Goal: Contribute content

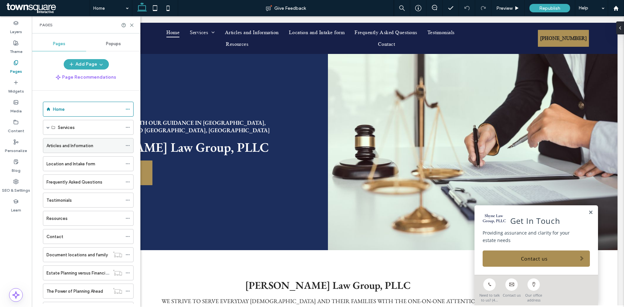
click at [125, 145] on icon at bounding box center [127, 145] width 5 height 5
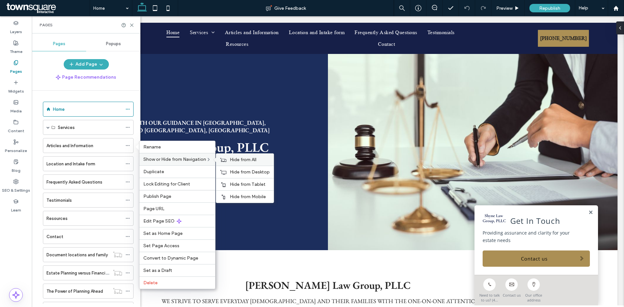
click at [253, 155] on div "Hide from All" at bounding box center [245, 160] width 58 height 12
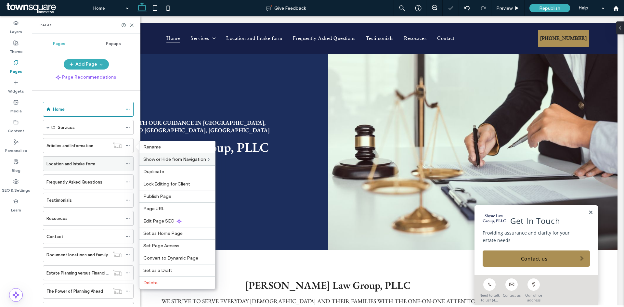
click at [125, 164] on div "Location and Intake form" at bounding box center [88, 163] width 91 height 15
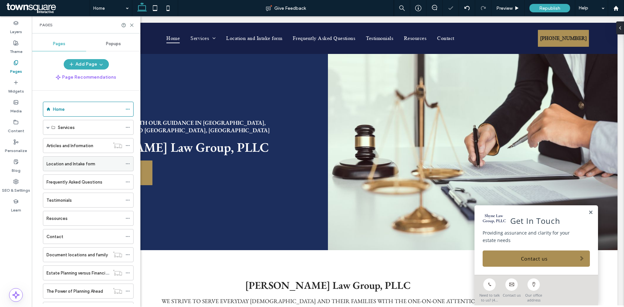
click at [127, 166] on icon at bounding box center [127, 164] width 5 height 5
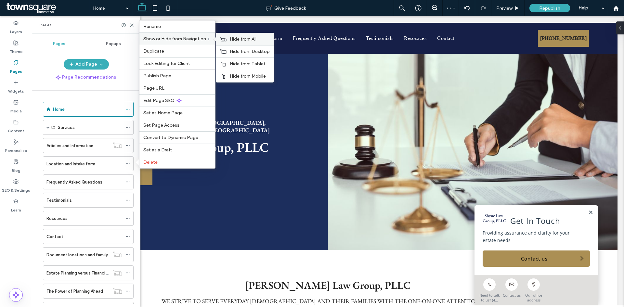
click at [231, 40] on div "Hide from All" at bounding box center [245, 39] width 58 height 12
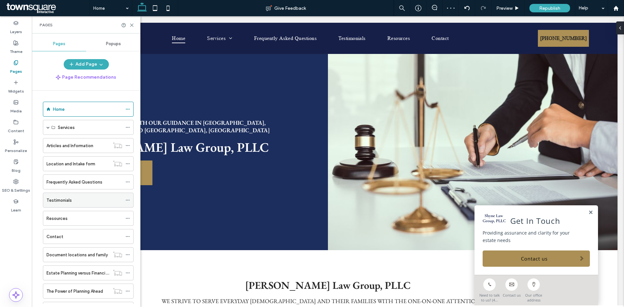
click at [129, 199] on icon at bounding box center [127, 200] width 5 height 5
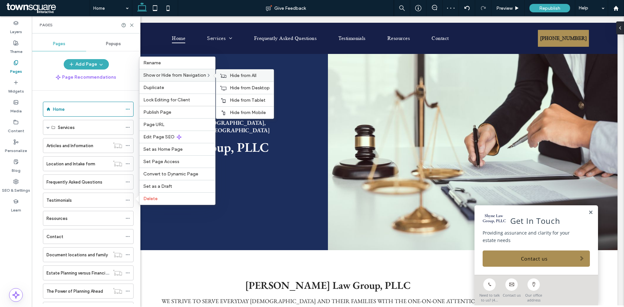
click at [226, 76] on icon at bounding box center [223, 75] width 7 height 5
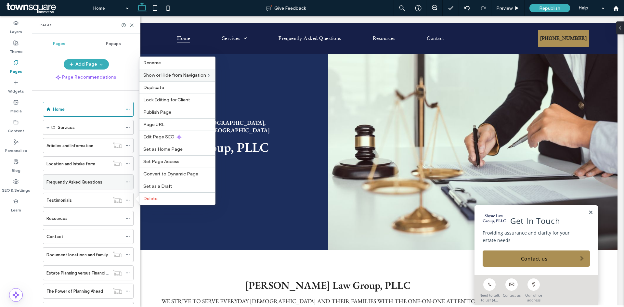
click at [126, 184] on icon at bounding box center [127, 182] width 5 height 5
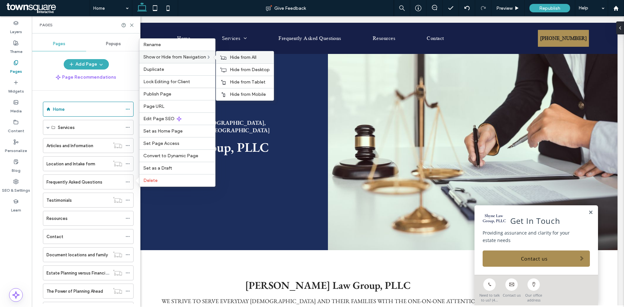
click at [230, 53] on div "Hide from All" at bounding box center [245, 57] width 58 height 12
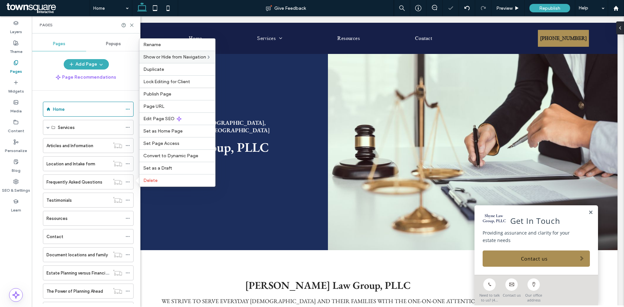
click at [132, 61] on div "Add Page" at bounding box center [86, 64] width 109 height 10
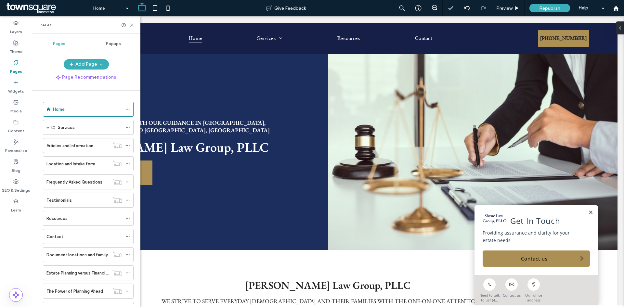
drag, startPoint x: 126, startPoint y: 8, endPoint x: 131, endPoint y: 24, distance: 17.1
click at [131, 24] on icon at bounding box center [131, 25] width 5 height 5
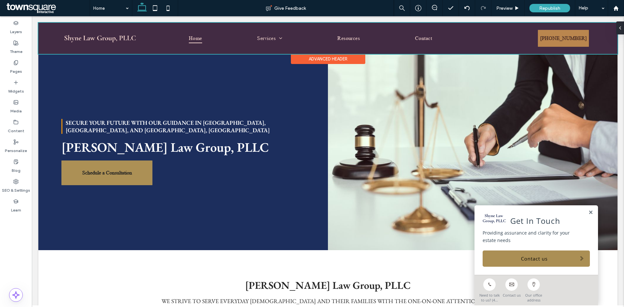
click at [579, 43] on div at bounding box center [327, 38] width 579 height 31
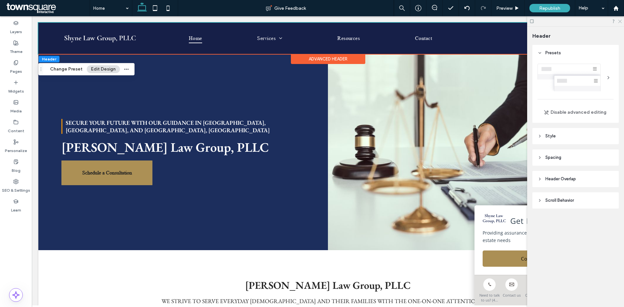
click at [619, 22] on icon at bounding box center [620, 21] width 4 height 4
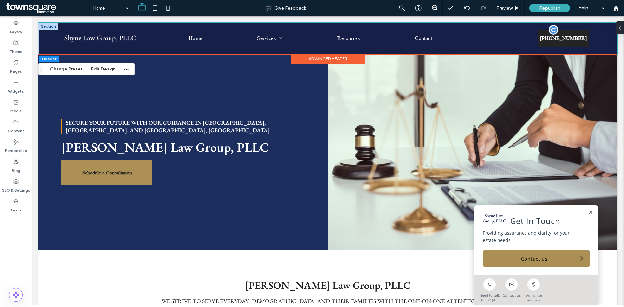
click at [581, 45] on link "[PHONE_NUMBER]" at bounding box center [563, 38] width 51 height 17
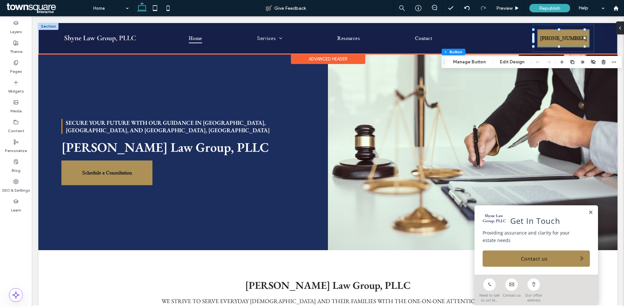
type input "**"
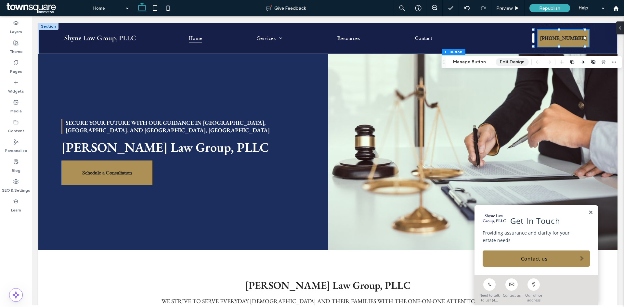
click at [501, 63] on button "Edit Design" at bounding box center [512, 62] width 33 height 8
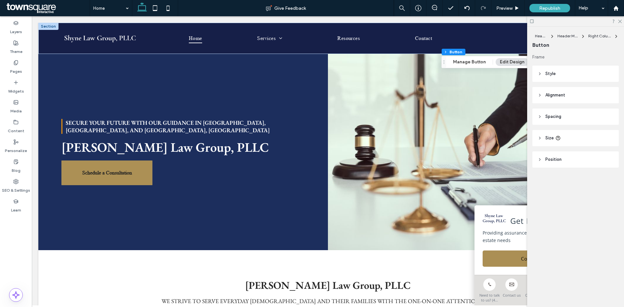
click at [574, 77] on header "Style" at bounding box center [576, 74] width 86 height 16
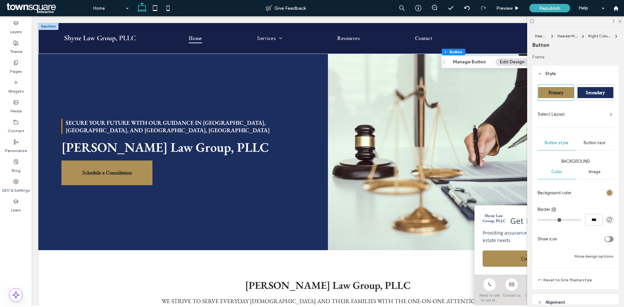
click at [607, 193] on div "rgb(172, 144, 85)" at bounding box center [610, 193] width 6 height 6
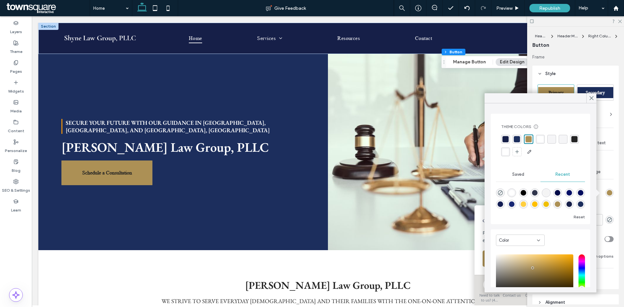
click at [509, 151] on div "rgba(255, 255, 255, 1)" at bounding box center [506, 152] width 6 height 6
click at [593, 98] on icon at bounding box center [592, 98] width 6 height 6
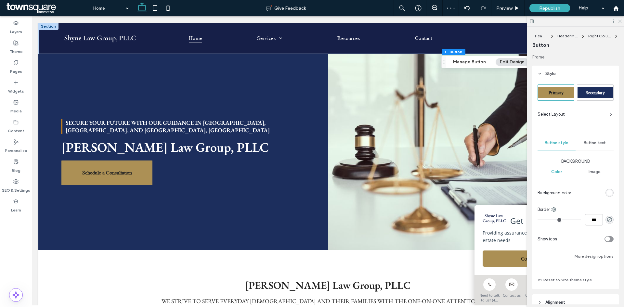
click at [618, 22] on icon at bounding box center [620, 21] width 4 height 4
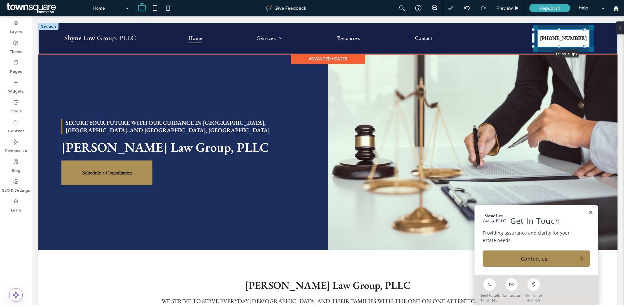
drag, startPoint x: 585, startPoint y: 46, endPoint x: 592, endPoint y: 45, distance: 6.6
click at [592, 45] on div "Home Services Estate Planning Elder Law Probate, Estate, & Trust Administration…" at bounding box center [327, 38] width 579 height 31
type input "**"
type input "***"
type input "**"
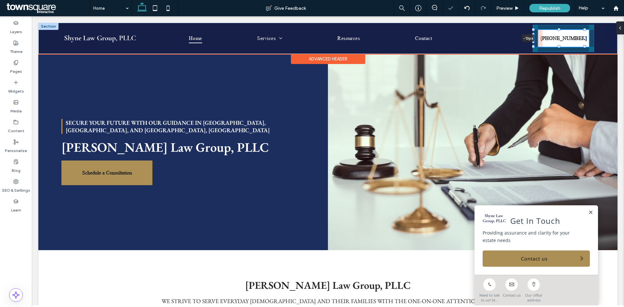
drag, startPoint x: 533, startPoint y: 37, endPoint x: 528, endPoint y: 37, distance: 4.9
click at [528, 37] on div "Home Services Estate Planning Elder Law Probate, Estate, & Trust Administration…" at bounding box center [327, 38] width 579 height 31
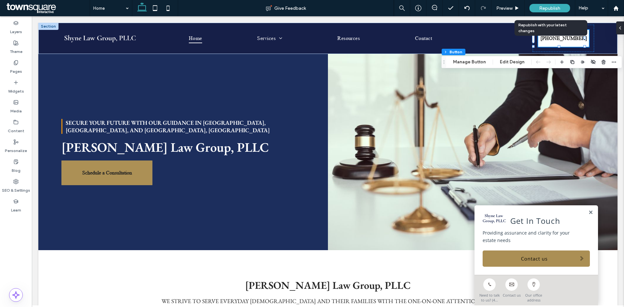
click at [539, 7] on span "Republish" at bounding box center [549, 9] width 21 height 6
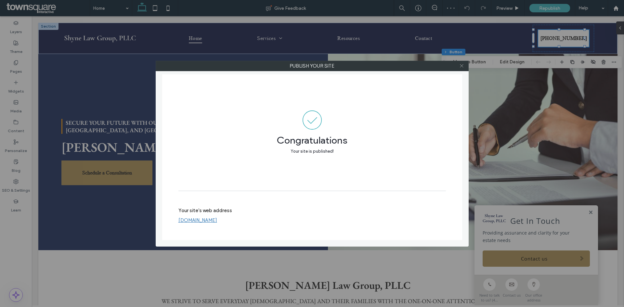
click at [461, 68] on icon at bounding box center [461, 65] width 5 height 5
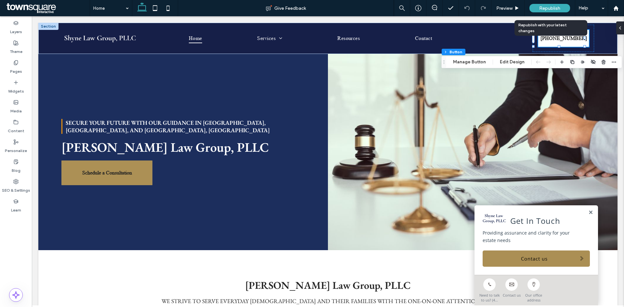
click at [544, 8] on span "Republish" at bounding box center [549, 9] width 21 height 6
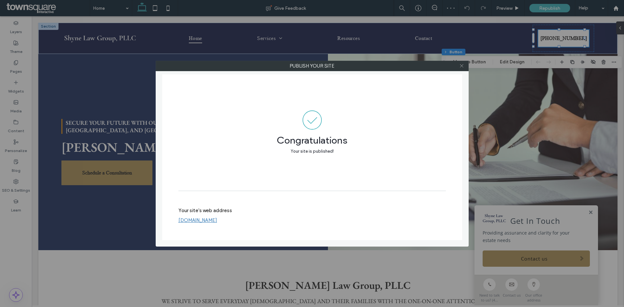
click at [463, 66] on icon at bounding box center [461, 65] width 5 height 5
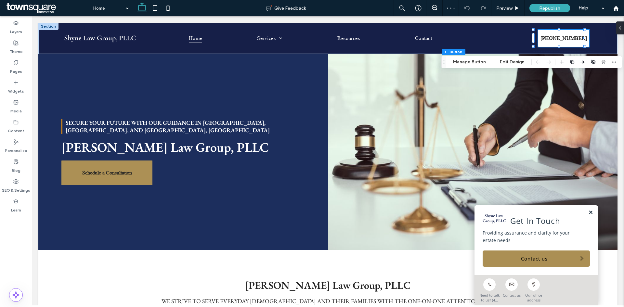
click at [588, 213] on link at bounding box center [590, 213] width 5 height 6
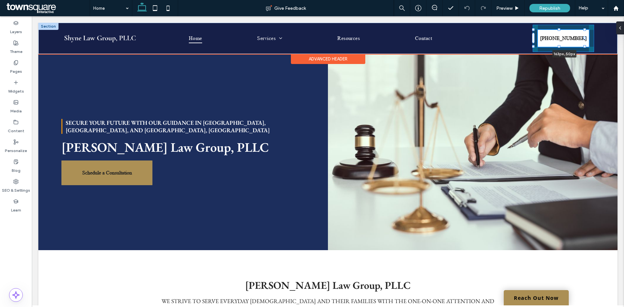
click at [587, 45] on div "Home Services Estate Planning Elder Law Probate, Estate, & Trust Administration…" at bounding box center [327, 38] width 579 height 31
drag, startPoint x: 585, startPoint y: 37, endPoint x: 590, endPoint y: 37, distance: 5.5
click at [590, 37] on div "Home Services Estate Planning Elder Law Probate, Estate, & Trust Administration…" at bounding box center [327, 38] width 579 height 31
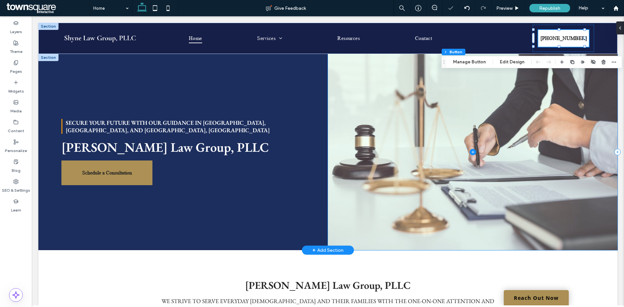
click at [554, 139] on span at bounding box center [473, 152] width 290 height 196
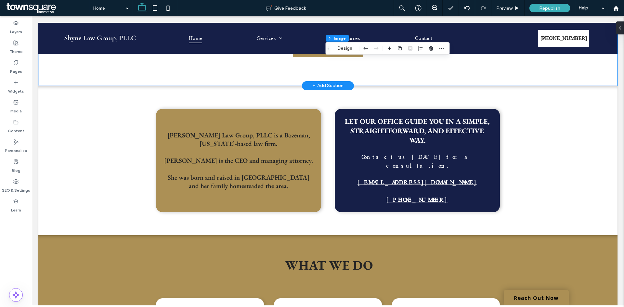
scroll to position [163, 0]
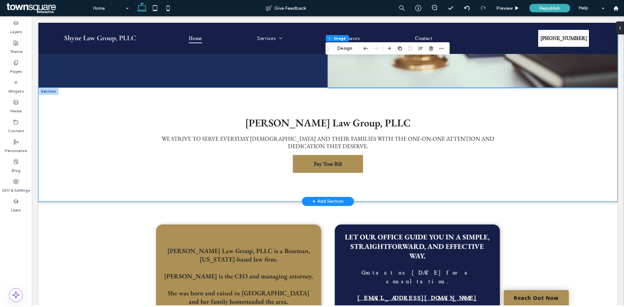
click at [567, 172] on div "[PERSON_NAME] Law Group, PLLC We strive to serve everyday [DEMOGRAPHIC_DATA] an…" at bounding box center [327, 145] width 579 height 114
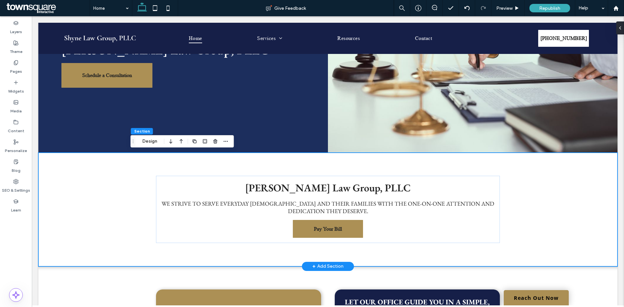
scroll to position [0, 0]
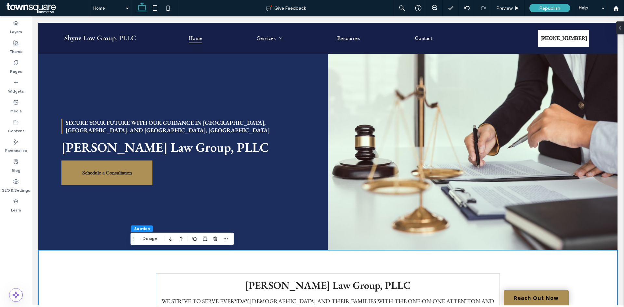
click at [566, 255] on div "[PERSON_NAME] Law Group, PLLC We strive to serve everyday [DEMOGRAPHIC_DATA] an…" at bounding box center [327, 307] width 579 height 114
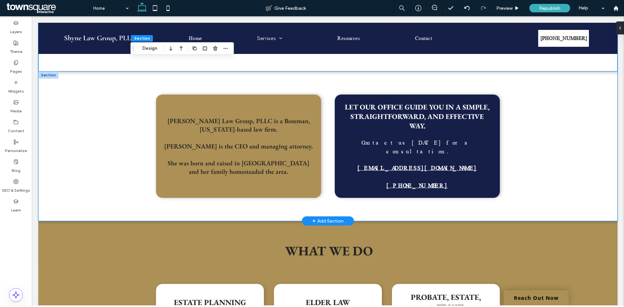
click at [564, 151] on div "[PERSON_NAME] Law Group, PLLC is a Bozeman, [US_STATE]-based law firm. [PERSON_…" at bounding box center [327, 147] width 579 height 150
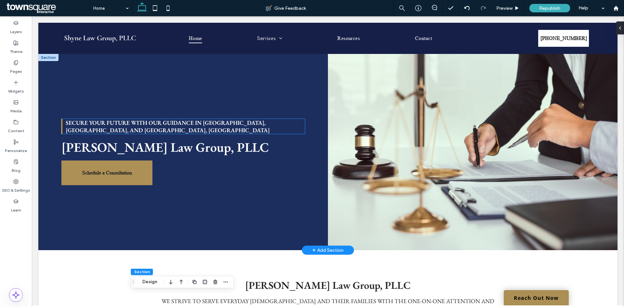
click at [178, 119] on span "Secure Your Future with Our Guidance in [GEOGRAPHIC_DATA], [GEOGRAPHIC_DATA], a…" at bounding box center [168, 126] width 204 height 15
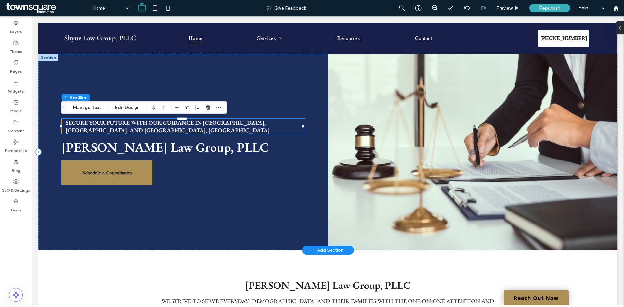
click at [158, 126] on h1 "Secure Your Future with Our Guidance in [GEOGRAPHIC_DATA], [GEOGRAPHIC_DATA], a…" at bounding box center [185, 126] width 239 height 15
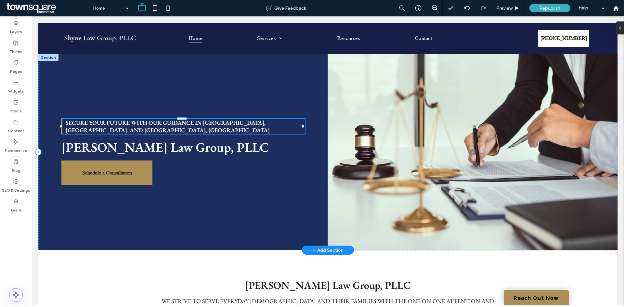
type input "**********"
type input "**"
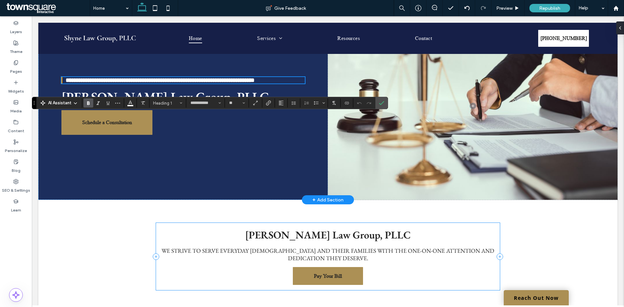
scroll to position [130, 0]
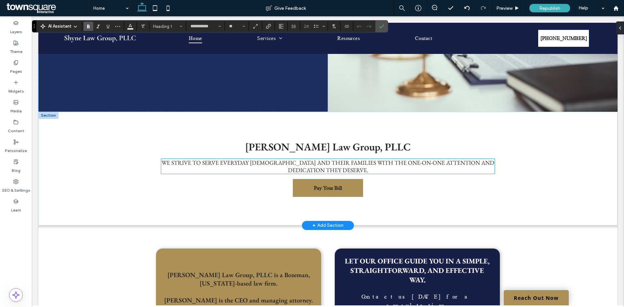
click at [207, 171] on span "We strive to serve everyday [DEMOGRAPHIC_DATA] and their families with the one-…" at bounding box center [328, 166] width 333 height 15
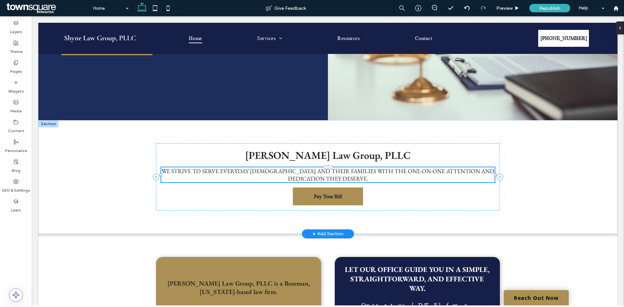
click at [207, 171] on div "We strive to serve everyday [DEMOGRAPHIC_DATA] and their families with the one-…" at bounding box center [327, 174] width 333 height 15
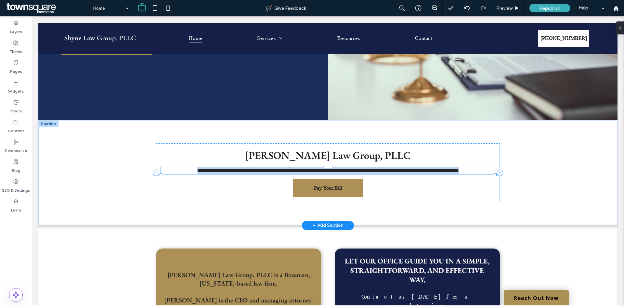
type input "**********"
type input "**"
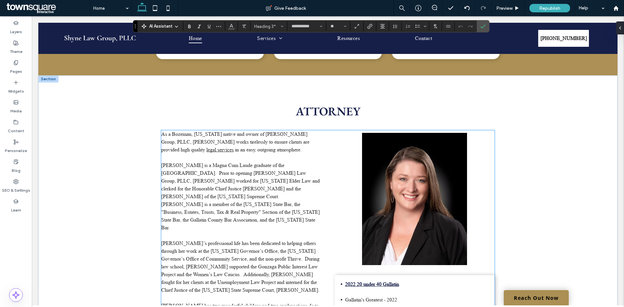
click at [207, 174] on span "[PERSON_NAME] is a Magna Cum Laude graduate of the [GEOGRAPHIC_DATA]. Prior to …" at bounding box center [240, 196] width 159 height 69
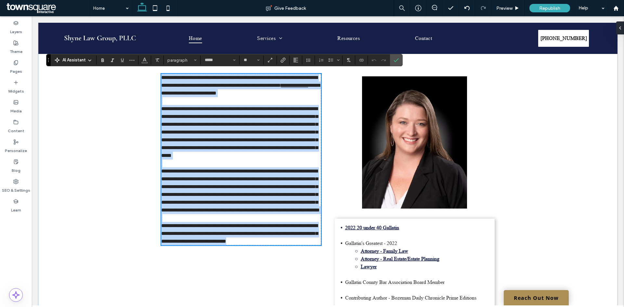
scroll to position [618, 0]
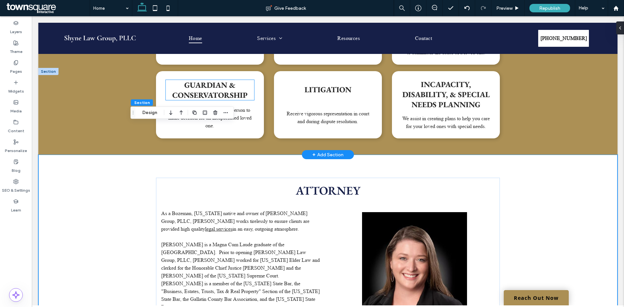
scroll to position [520, 0]
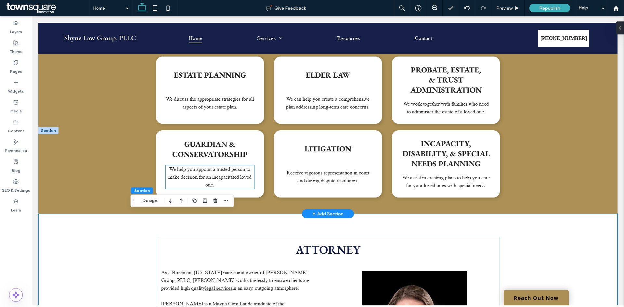
click at [209, 173] on span "We help you appoint a trusted person to make decision for an incapacitated love…" at bounding box center [209, 177] width 83 height 22
click at [209, 173] on div "We help you appoint a trusted person to make decision for an incapacitated love…" at bounding box center [210, 176] width 88 height 23
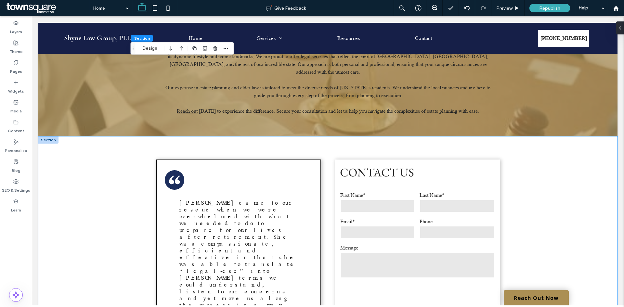
scroll to position [1142, 0]
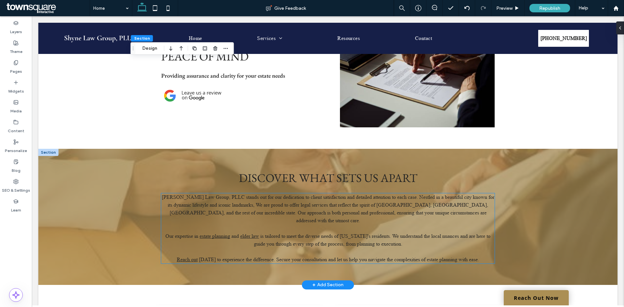
click at [282, 233] on span "is tailored to meet the diverse needs of [US_STATE]'s residents. We understand …" at bounding box center [372, 240] width 237 height 14
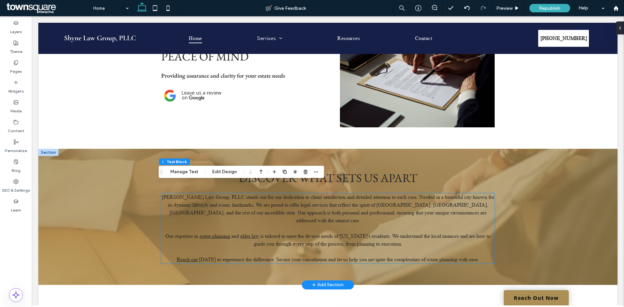
click at [282, 223] on div "[PERSON_NAME] Law Group, PLLC stands out for our dedication to client satisfact…" at bounding box center [327, 228] width 333 height 70
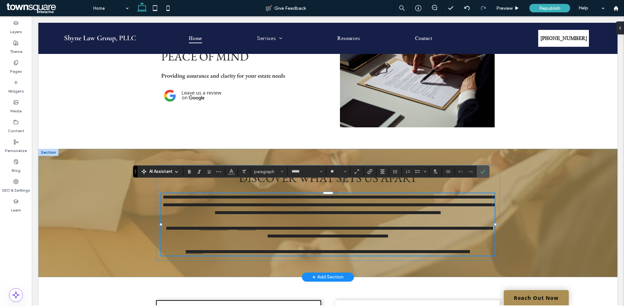
click at [530, 232] on div "**********" at bounding box center [327, 213] width 579 height 128
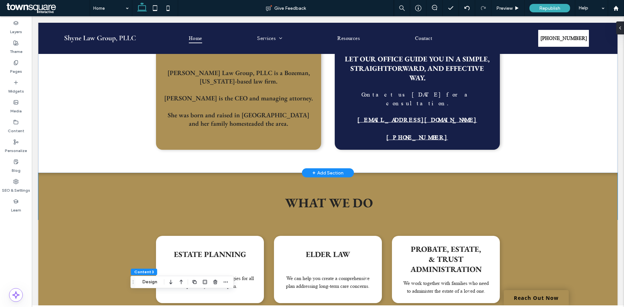
scroll to position [325, 0]
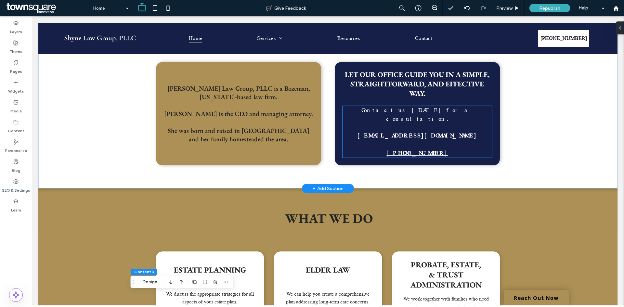
click at [436, 109] on span "Contact us [DATE] for a consultation." at bounding box center [418, 114] width 112 height 15
click at [436, 109] on div "Contact us [DATE] for a consultation. [EMAIL_ADDRESS][DOMAIN_NAME] [PHONE_NUMBE…" at bounding box center [418, 132] width 150 height 52
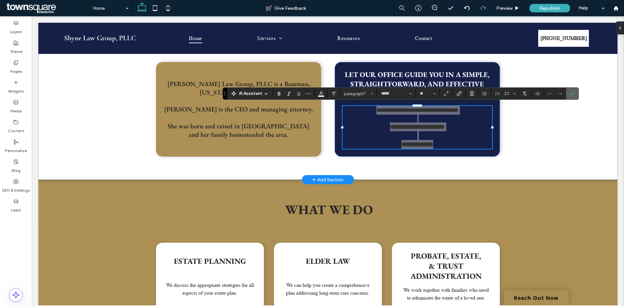
click at [569, 98] on label "Confirm" at bounding box center [573, 94] width 10 height 12
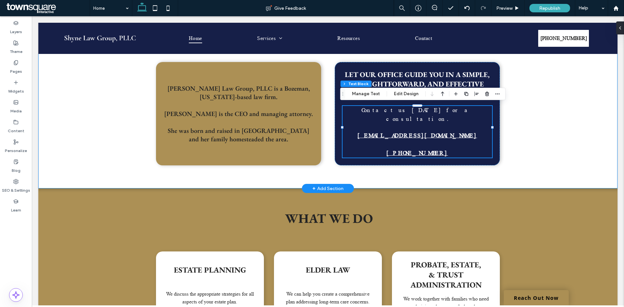
click at [547, 135] on div "[PERSON_NAME] Law Group, PLLC is a Bozeman, [US_STATE]-based law firm. [PERSON_…" at bounding box center [327, 114] width 579 height 150
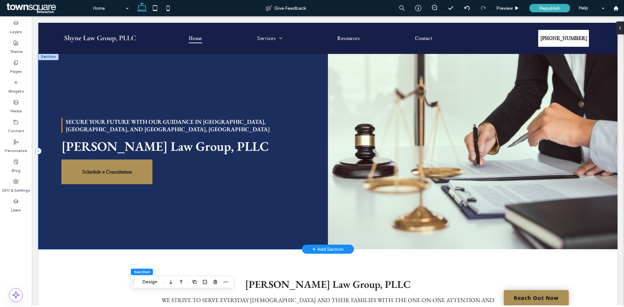
scroll to position [0, 0]
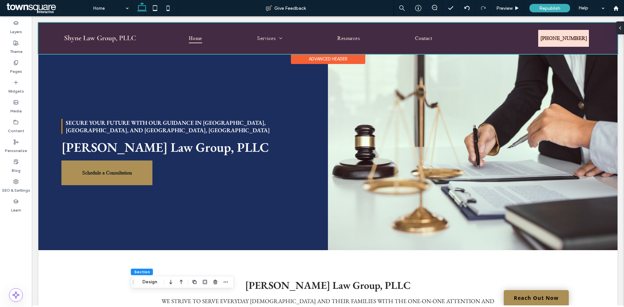
click at [493, 40] on div at bounding box center [327, 38] width 579 height 31
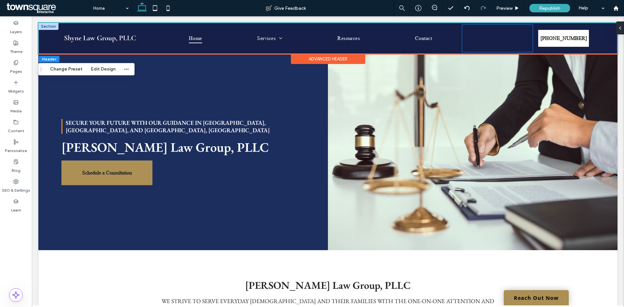
click at [486, 40] on div at bounding box center [497, 38] width 70 height 27
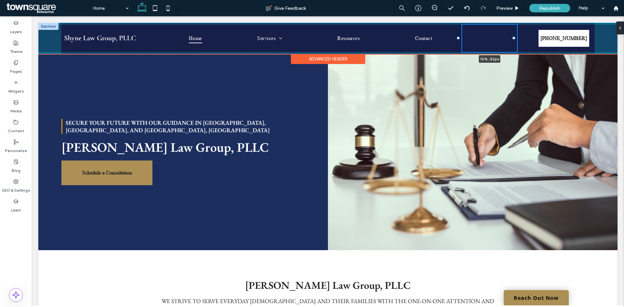
drag, startPoint x: 528, startPoint y: 39, endPoint x: 513, endPoint y: 38, distance: 15.0
click at [513, 38] on div at bounding box center [514, 38] width 3 height 3
type input "**"
type input "*****"
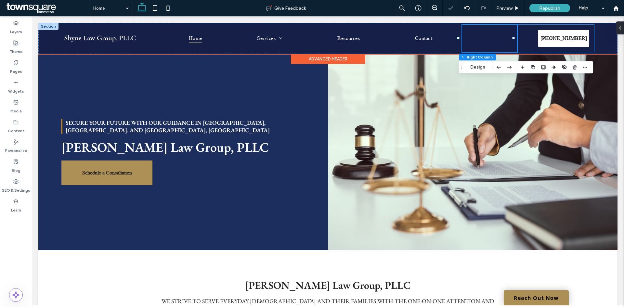
click at [530, 38] on div "[PHONE_NUMBER]" at bounding box center [556, 38] width 77 height 27
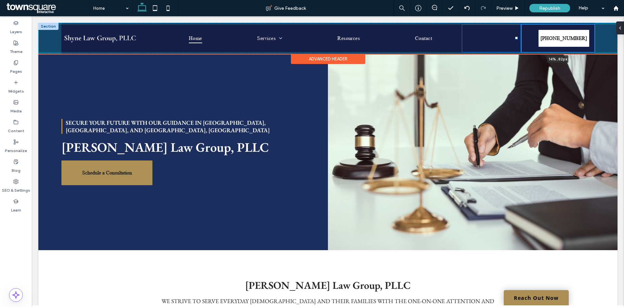
drag, startPoint x: 513, startPoint y: 37, endPoint x: 516, endPoint y: 39, distance: 3.5
click at [516, 39] on div at bounding box center [516, 38] width 3 height 3
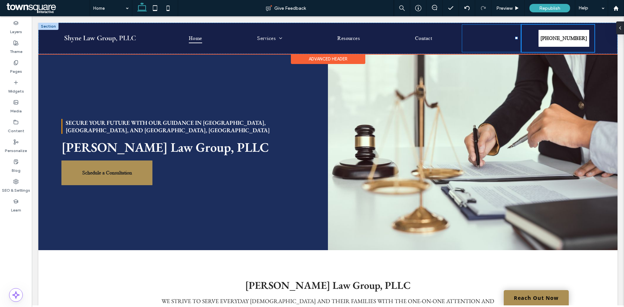
type input "*****"
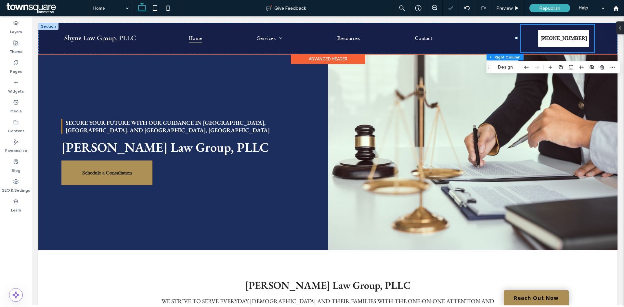
click at [524, 45] on div "[PHONE_NUMBER] 14% , 82px" at bounding box center [557, 38] width 73 height 27
click at [539, 32] on link "[PHONE_NUMBER]" at bounding box center [563, 38] width 51 height 17
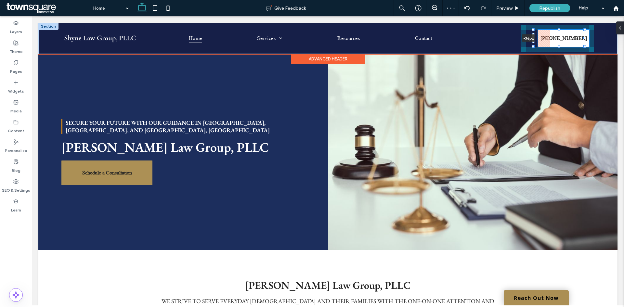
drag, startPoint x: 533, startPoint y: 38, endPoint x: 526, endPoint y: 38, distance: 6.8
click at [526, 38] on div "Home Services Estate Planning Elder Law Probate, Estate, & Trust Administration…" at bounding box center [327, 38] width 579 height 31
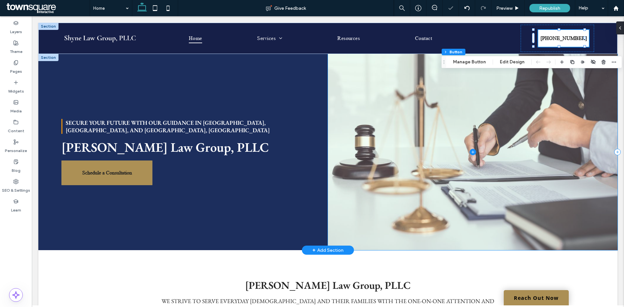
click at [547, 110] on span at bounding box center [473, 152] width 290 height 196
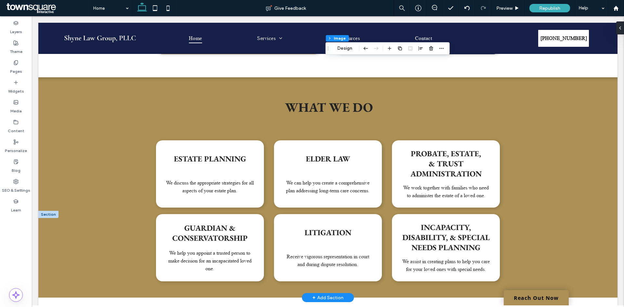
scroll to position [293, 0]
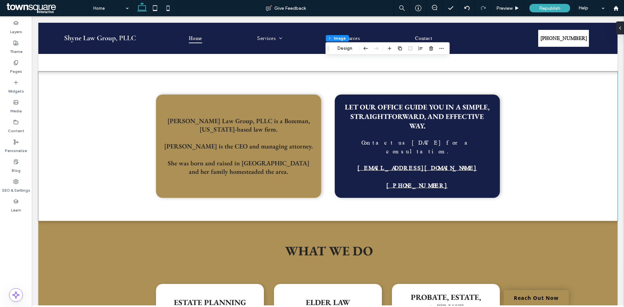
click at [547, 174] on div "[PERSON_NAME] Law Group, PLLC is a Bozeman, [US_STATE]-based law firm. [PERSON_…" at bounding box center [327, 147] width 579 height 150
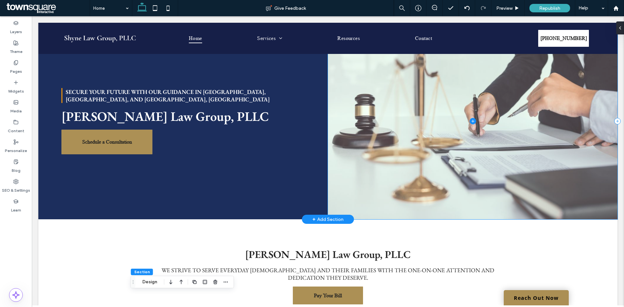
scroll to position [0, 0]
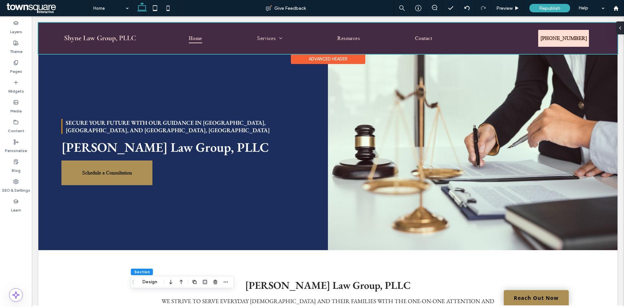
click at [306, 63] on div "Advanced Header" at bounding box center [328, 59] width 74 height 10
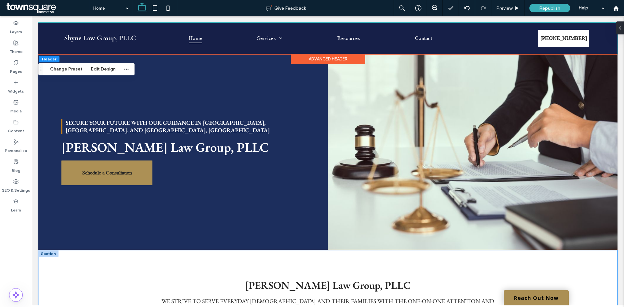
click at [580, 264] on div "[PERSON_NAME] Law Group, PLLC We strive to serve everyday [DEMOGRAPHIC_DATA] an…" at bounding box center [327, 307] width 579 height 114
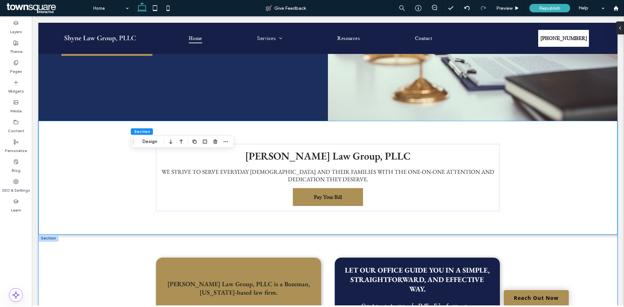
scroll to position [130, 0]
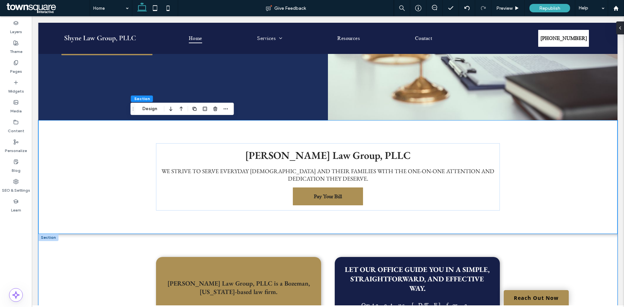
click at [574, 260] on div "[PERSON_NAME] Law Group, PLLC is a Bozeman, [US_STATE]-based law firm. [PERSON_…" at bounding box center [327, 309] width 579 height 150
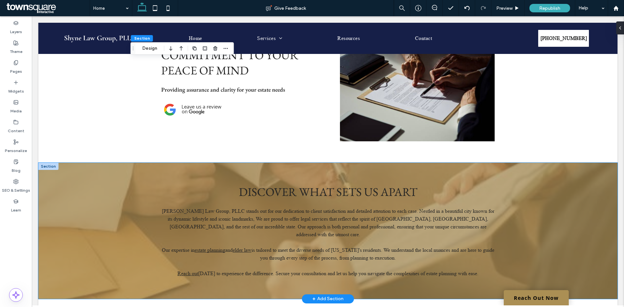
scroll to position [1040, 0]
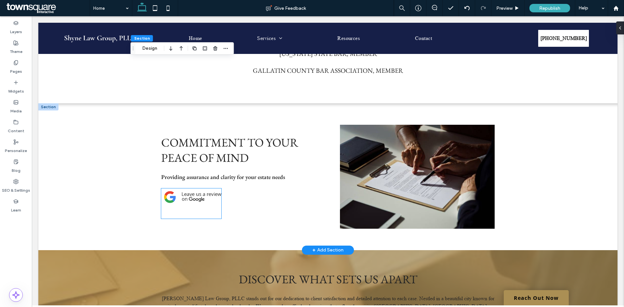
click at [175, 189] on img at bounding box center [191, 198] width 60 height 18
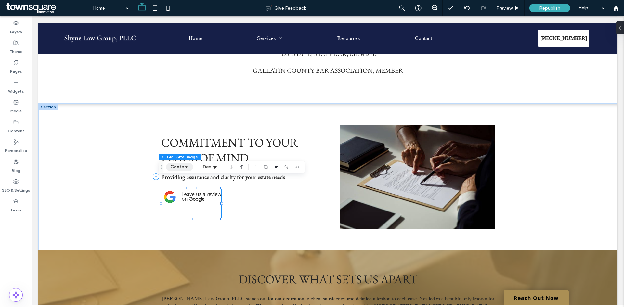
click at [183, 169] on button "Content" at bounding box center [179, 167] width 27 height 8
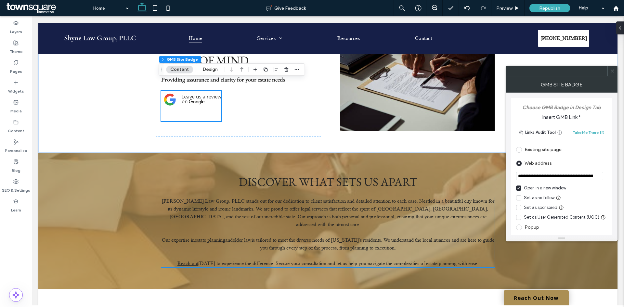
scroll to position [1300, 0]
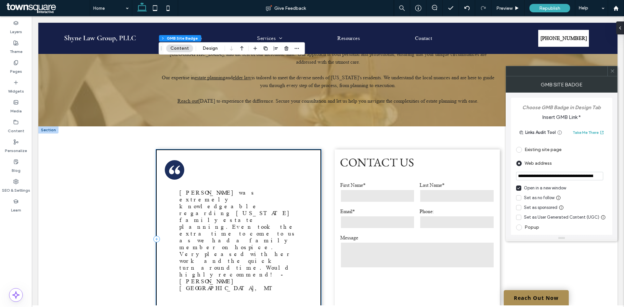
click at [230, 150] on div "A pair of black quotation marks on a white background. [PERSON_NAME] came to ou…" at bounding box center [238, 240] width 165 height 180
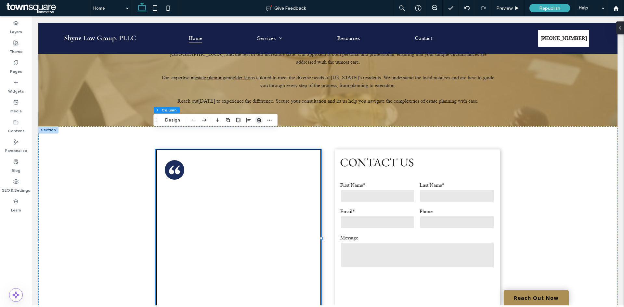
click at [257, 120] on icon "button" at bounding box center [259, 120] width 5 height 5
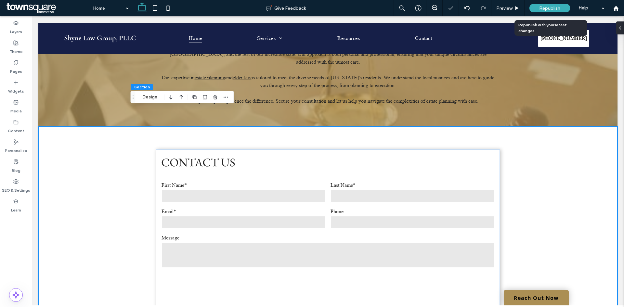
click at [547, 7] on span "Republish" at bounding box center [549, 9] width 21 height 6
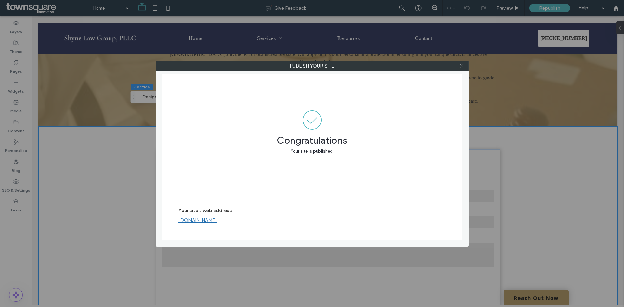
click at [463, 64] on icon at bounding box center [461, 65] width 5 height 5
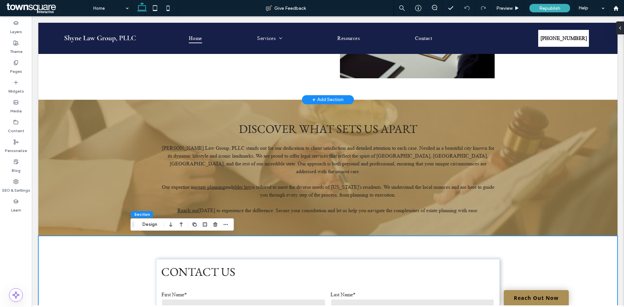
scroll to position [1170, 0]
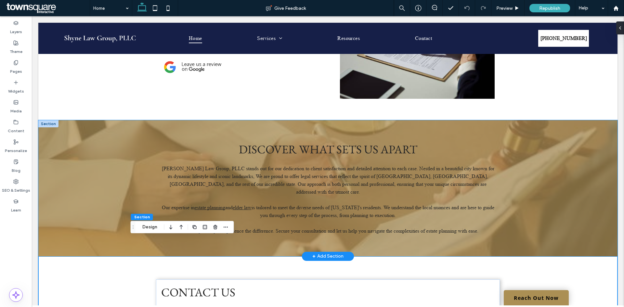
click at [551, 133] on div "Discover What Sets Us Apart [PERSON_NAME] Law Group, PLLC stands out for our de…" at bounding box center [327, 188] width 579 height 136
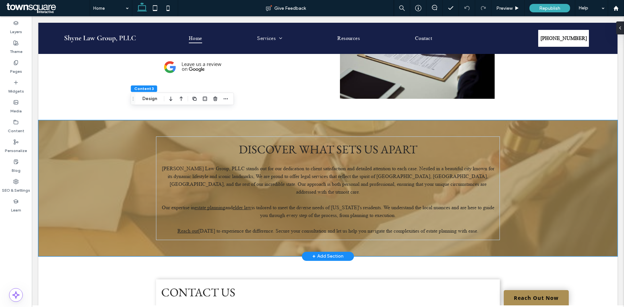
click at [557, 165] on div "Discover What Sets Us Apart [PERSON_NAME] Law Group, PLLC stands out for our de…" at bounding box center [327, 188] width 579 height 136
click at [153, 100] on button "Design" at bounding box center [149, 99] width 23 height 8
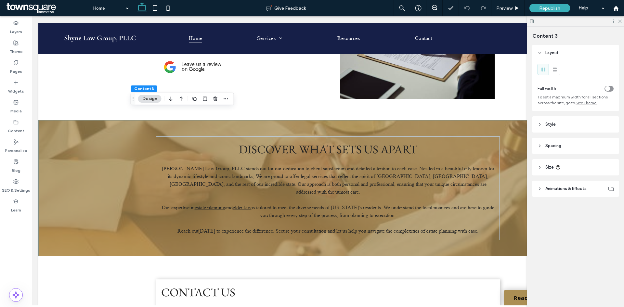
click at [564, 190] on span "Animations & Effects" at bounding box center [566, 189] width 41 height 7
click at [558, 126] on header "Style" at bounding box center [576, 124] width 86 height 16
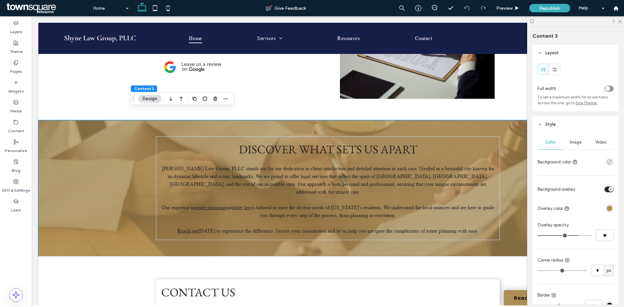
click at [607, 210] on div "rgba(172, 144, 85, 1)" at bounding box center [610, 209] width 6 height 6
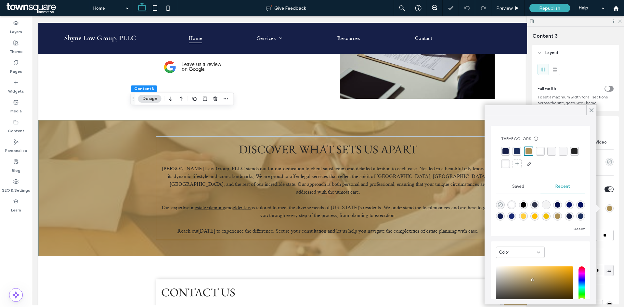
click at [500, 203] on use "rgba(0, 0, 0, 0)" at bounding box center [500, 205] width 5 height 5
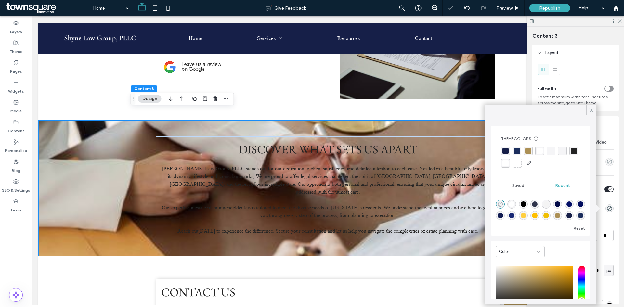
click at [501, 203] on icon "rgba(0, 0, 0, 0)" at bounding box center [501, 205] width 6 height 6
click at [513, 203] on div "rgba(255, 255, 255, 1)" at bounding box center [512, 205] width 6 height 6
type input "*******"
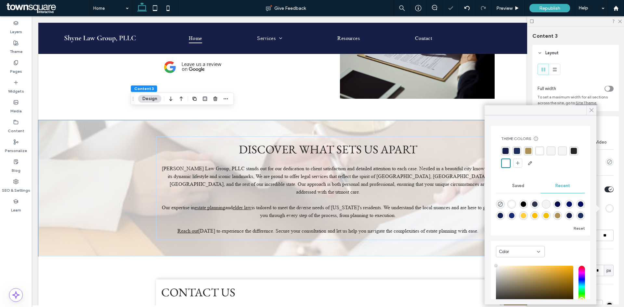
click at [592, 111] on use at bounding box center [591, 111] width 3 height 4
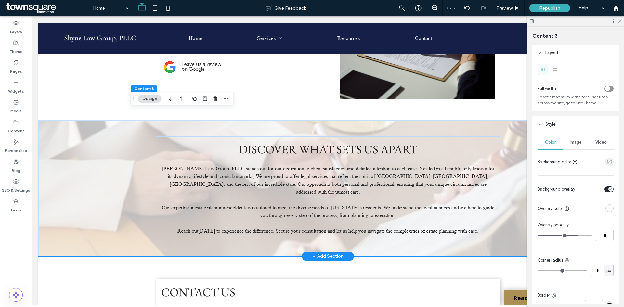
click at [119, 135] on div "Discover What Sets Us Apart [PERSON_NAME] Law Group, PLLC stands out for our de…" at bounding box center [327, 188] width 579 height 136
click at [574, 144] on span "Image" at bounding box center [576, 142] width 12 height 5
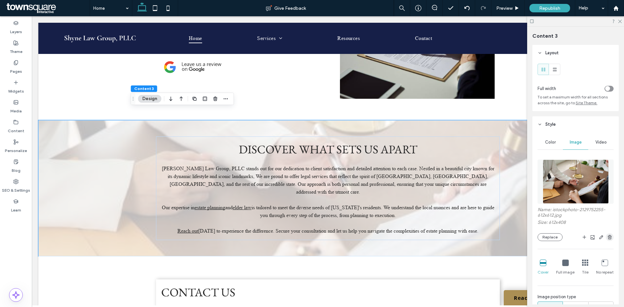
click at [607, 239] on icon "button" at bounding box center [609, 237] width 5 height 5
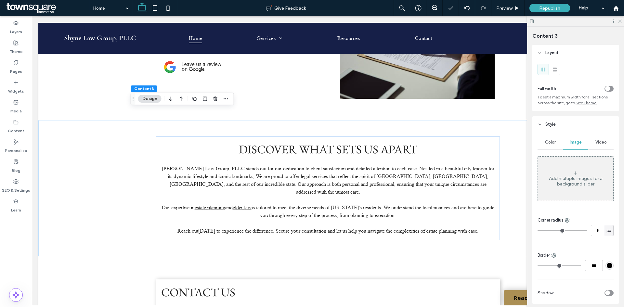
click at [555, 143] on div "Color" at bounding box center [550, 142] width 25 height 14
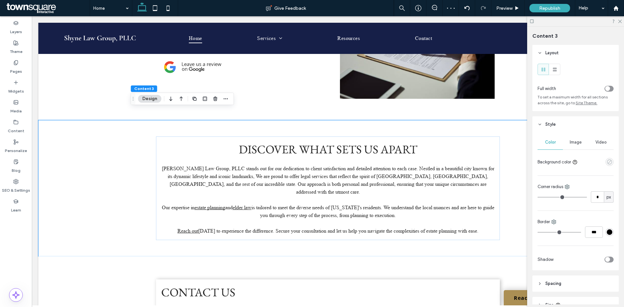
click at [609, 162] on use "empty color" at bounding box center [609, 162] width 5 height 5
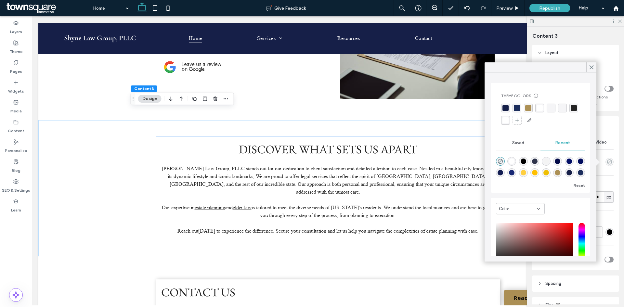
click at [515, 109] on div "rgba(28, 46, 93, 1)" at bounding box center [517, 108] width 6 height 6
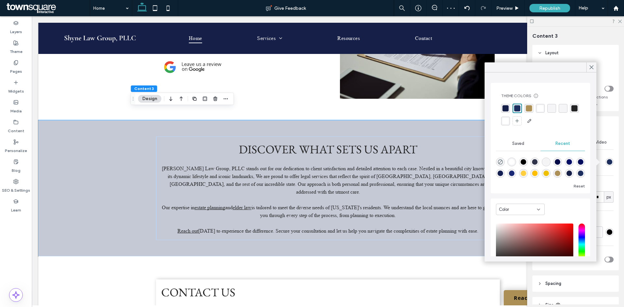
click at [507, 105] on div "rgba(22, 31, 72, 1)" at bounding box center [506, 108] width 6 height 6
click at [572, 112] on div "rgba(36, 36, 36, 1)" at bounding box center [575, 108] width 6 height 6
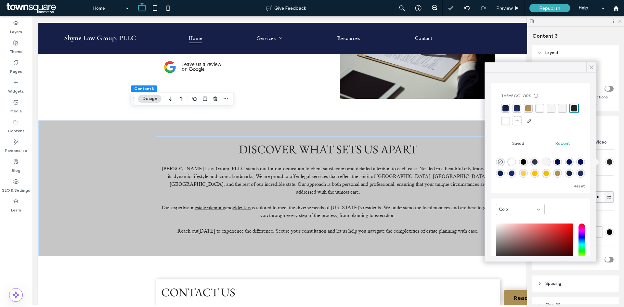
click at [590, 71] on span at bounding box center [592, 67] width 6 height 10
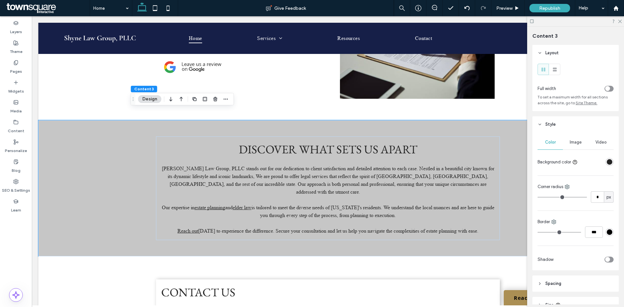
scroll to position [943, 0]
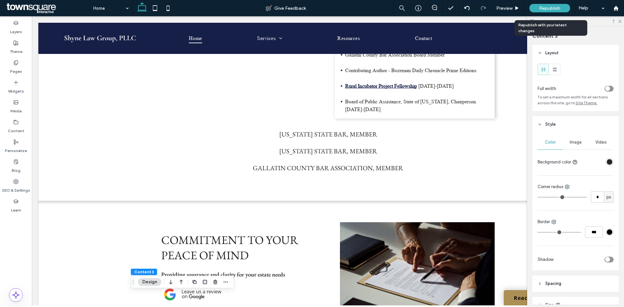
click at [550, 10] on span "Republish" at bounding box center [549, 9] width 21 height 6
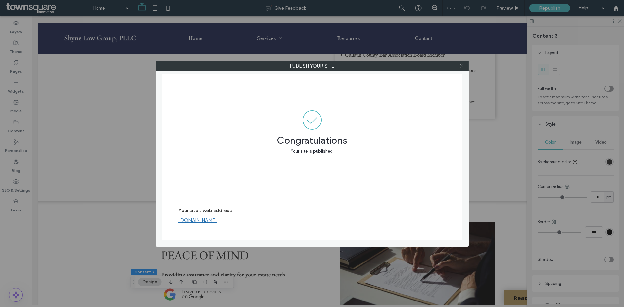
click at [461, 67] on use at bounding box center [461, 65] width 3 height 3
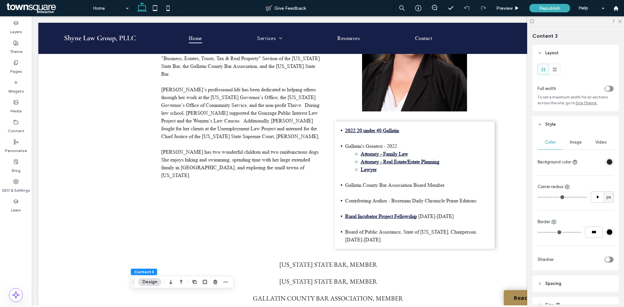
scroll to position [780, 0]
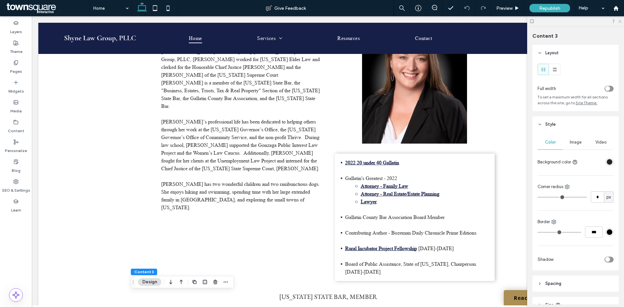
drag, startPoint x: 619, startPoint y: 22, endPoint x: 514, endPoint y: 37, distance: 105.5
click at [619, 22] on icon at bounding box center [620, 21] width 4 height 4
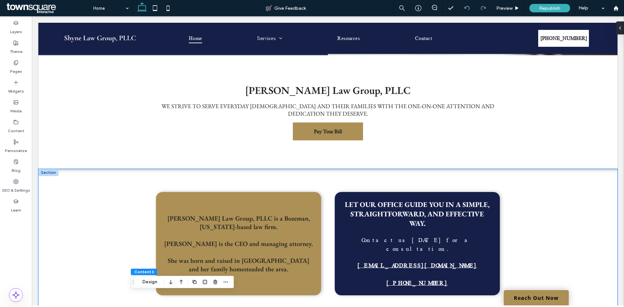
scroll to position [260, 0]
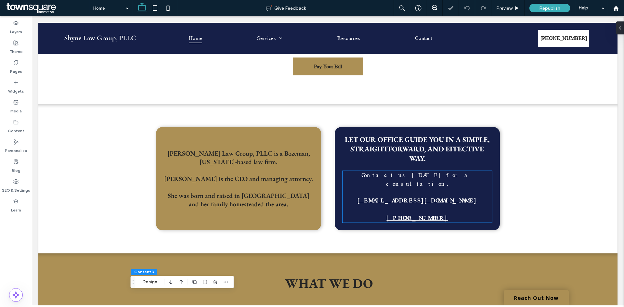
click at [461, 214] on p "[PHONE_NUMBER]" at bounding box center [418, 218] width 150 height 9
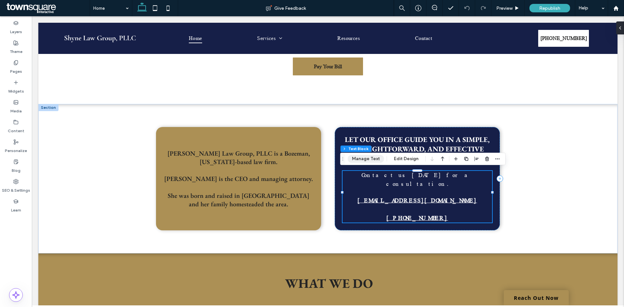
click at [374, 159] on button "Manage Text" at bounding box center [366, 159] width 36 height 8
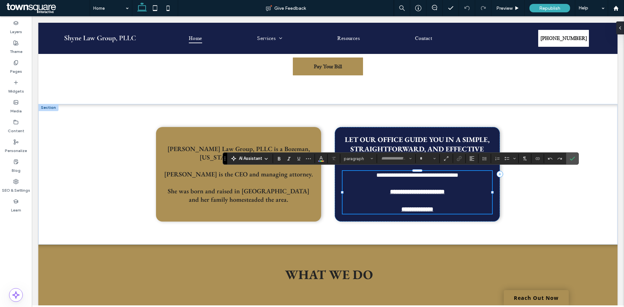
type input "*****"
type input "**"
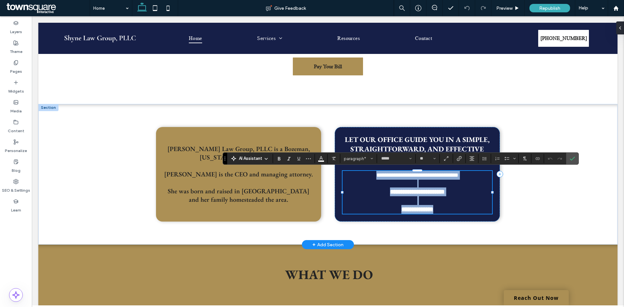
click at [442, 208] on p "**********" at bounding box center [418, 209] width 150 height 9
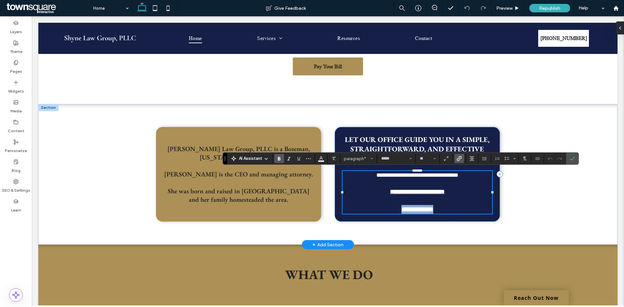
drag, startPoint x: 447, startPoint y: 208, endPoint x: 391, endPoint y: 207, distance: 55.9
click at [391, 207] on p "**********" at bounding box center [418, 209] width 150 height 9
click at [528, 192] on div "**********" at bounding box center [327, 174] width 579 height 141
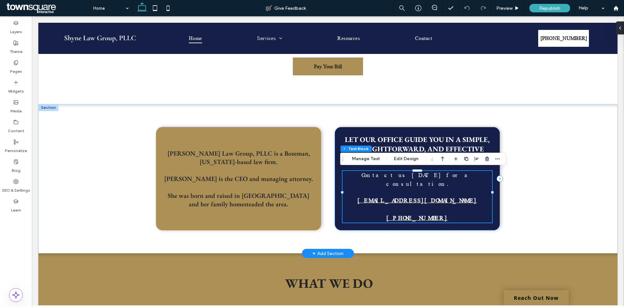
click at [464, 214] on p "[PHONE_NUMBER]" at bounding box center [418, 218] width 150 height 9
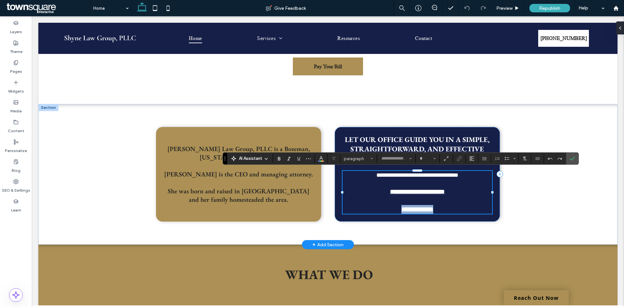
type input "*****"
type input "**"
click at [465, 205] on p "**********" at bounding box center [418, 209] width 150 height 9
click at [572, 159] on use "Confirm" at bounding box center [572, 159] width 5 height 4
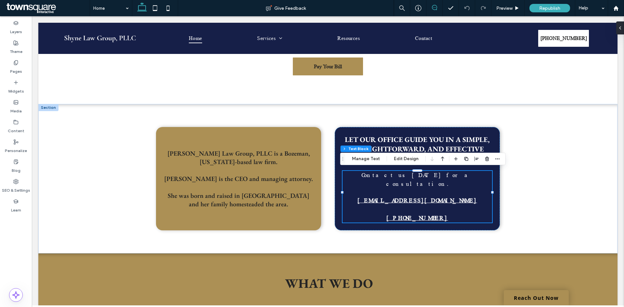
click at [433, 6] on use at bounding box center [434, 7] width 5 height 5
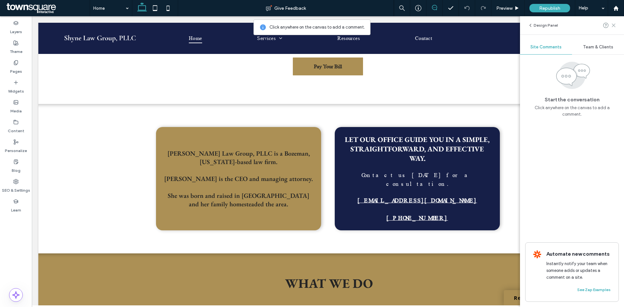
click at [615, 26] on use at bounding box center [613, 25] width 3 height 3
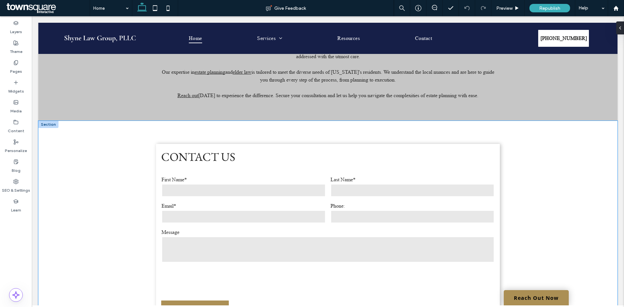
scroll to position [1300, 0]
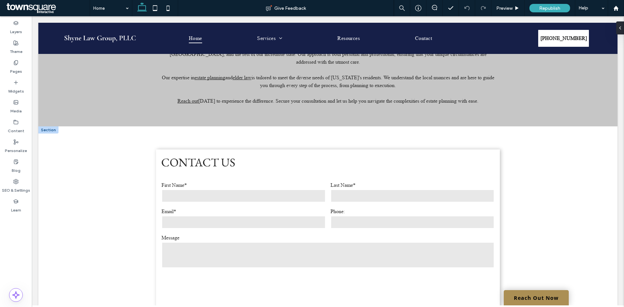
click at [53, 126] on div at bounding box center [48, 129] width 20 height 7
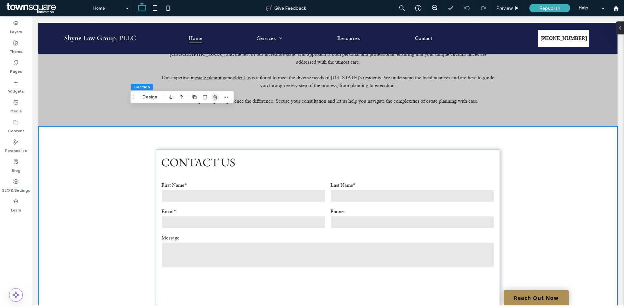
click at [216, 98] on icon "button" at bounding box center [215, 97] width 5 height 5
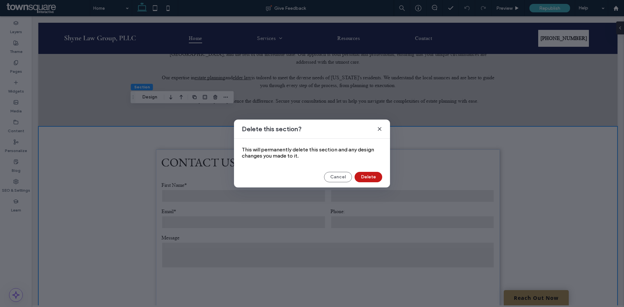
click at [361, 174] on button "Delete" at bounding box center [369, 177] width 28 height 10
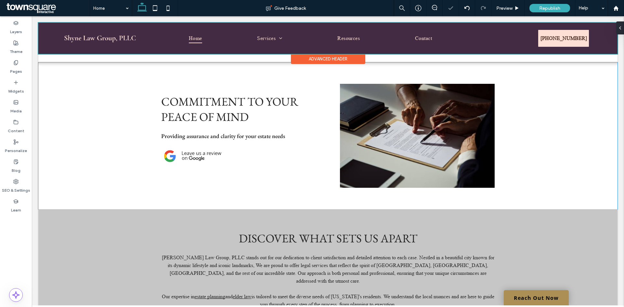
scroll to position [1081, 0]
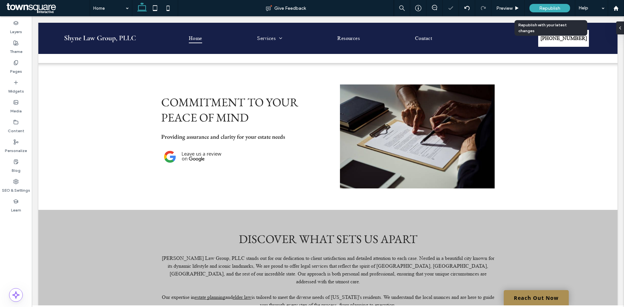
click at [541, 5] on div "Republish" at bounding box center [550, 8] width 41 height 8
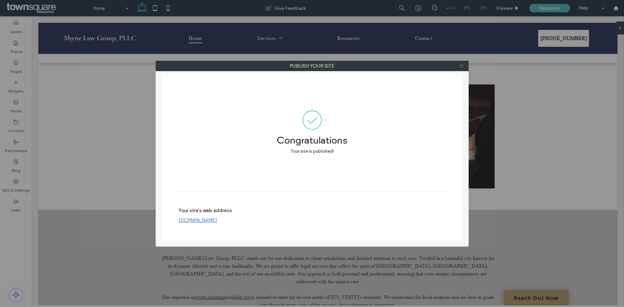
click at [461, 68] on icon at bounding box center [461, 65] width 5 height 5
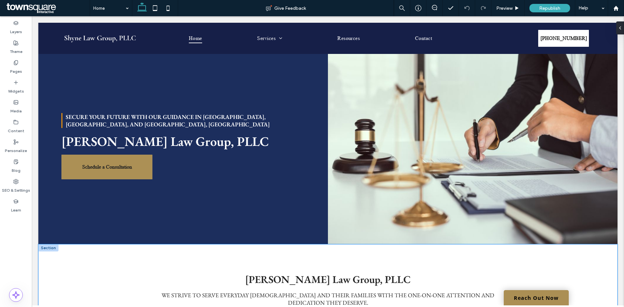
scroll to position [0, 0]
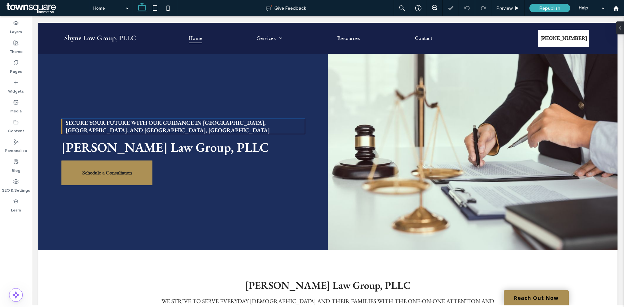
click at [167, 130] on h1 "Secure Your Future with Our Guidance in [GEOGRAPHIC_DATA], [GEOGRAPHIC_DATA], a…" at bounding box center [185, 126] width 239 height 15
click at [167, 130] on div "Secure Your Future with Our Guidance in [GEOGRAPHIC_DATA], [GEOGRAPHIC_DATA], a…" at bounding box center [182, 126] width 243 height 15
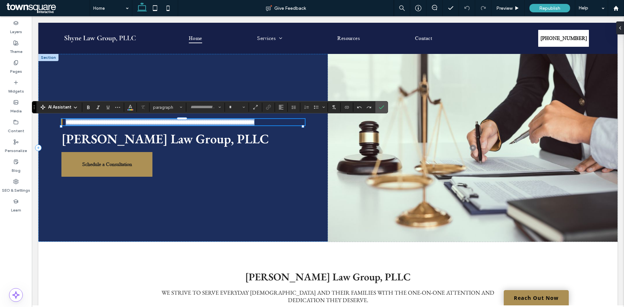
type input "**********"
type input "**"
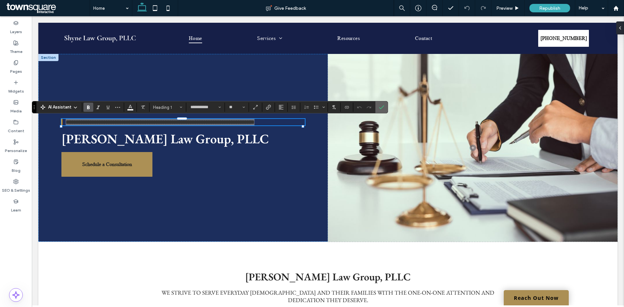
drag, startPoint x: 382, startPoint y: 108, endPoint x: 349, endPoint y: 91, distance: 36.6
click at [382, 108] on icon "Confirm" at bounding box center [381, 107] width 5 height 5
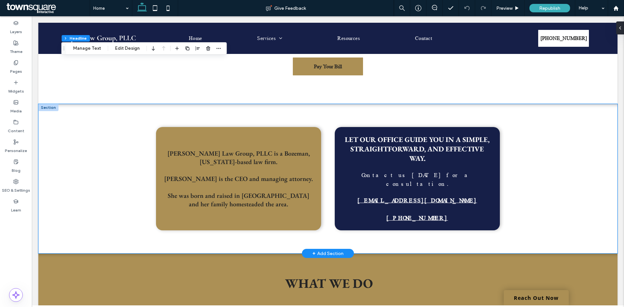
click at [561, 163] on div "[PERSON_NAME] Law Group, PLLC is a Bozeman, [US_STATE]-based law firm. [PERSON_…" at bounding box center [327, 179] width 579 height 150
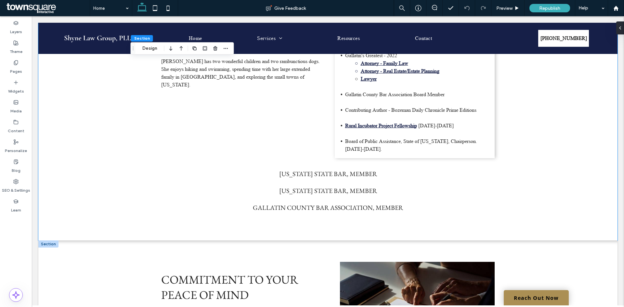
scroll to position [1040, 0]
